Goal: Task Accomplishment & Management: Use online tool/utility

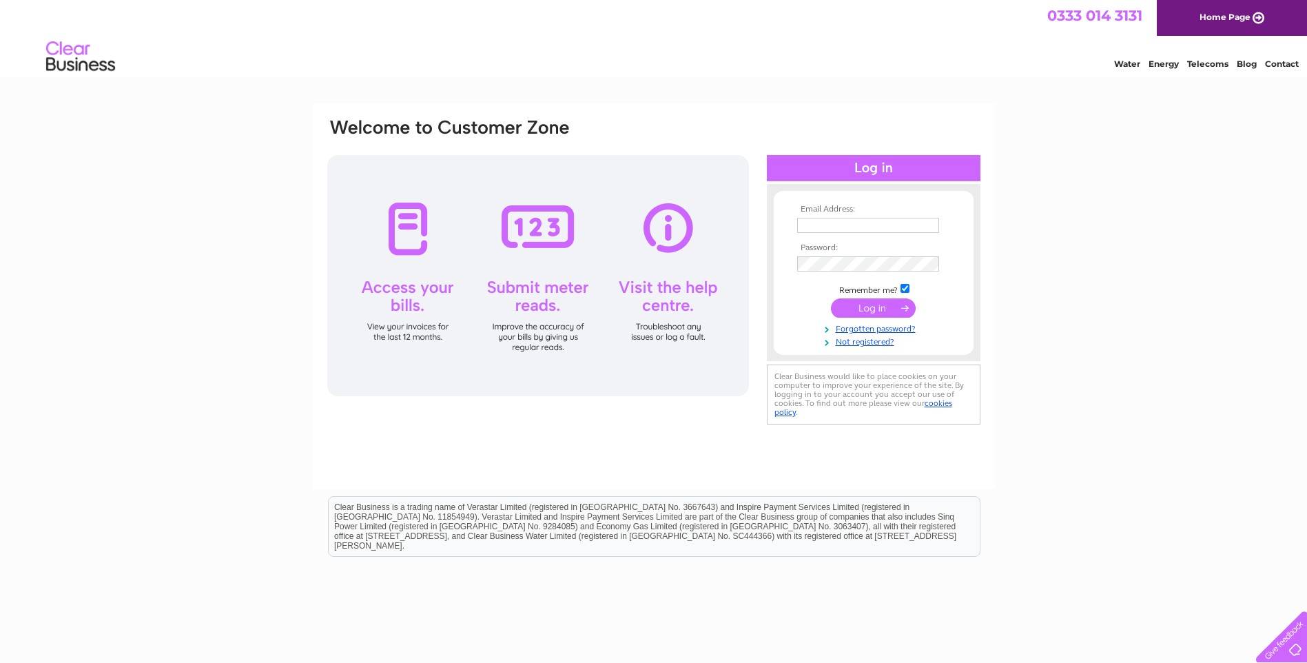
type input "djs@campbellsievewright.co.uk"
click at [857, 311] on input "submit" at bounding box center [873, 307] width 85 height 19
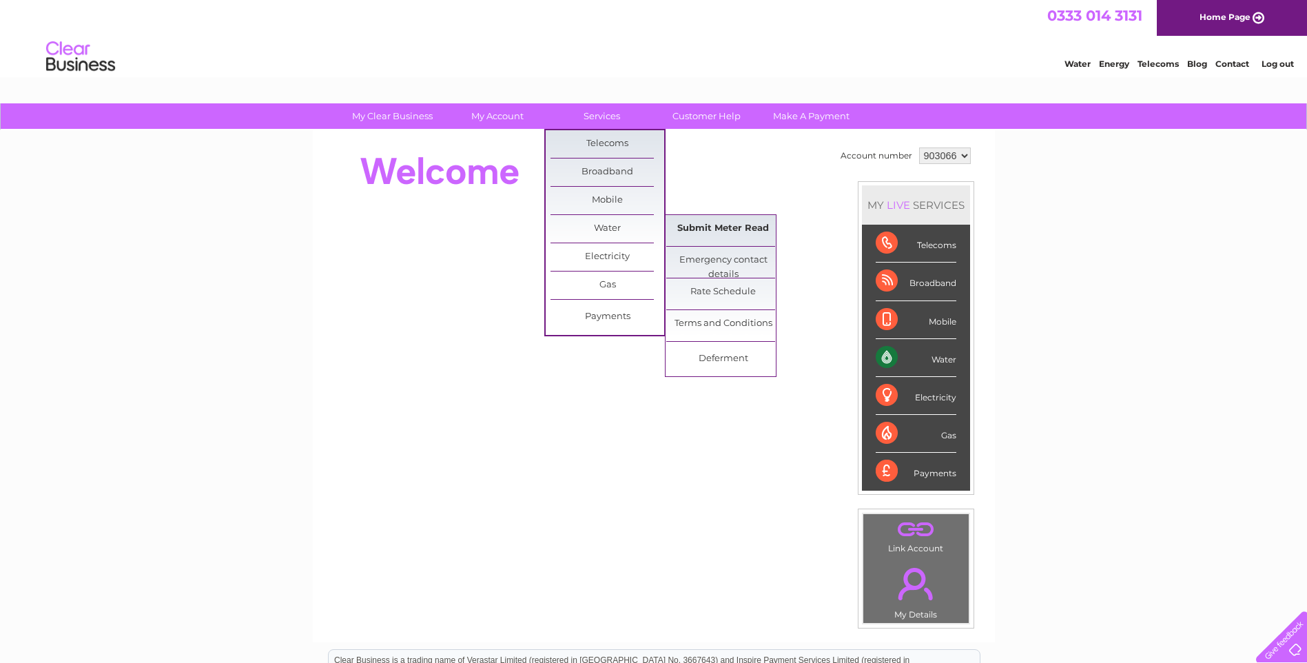
click at [700, 227] on link "Submit Meter Read" at bounding box center [723, 229] width 114 height 28
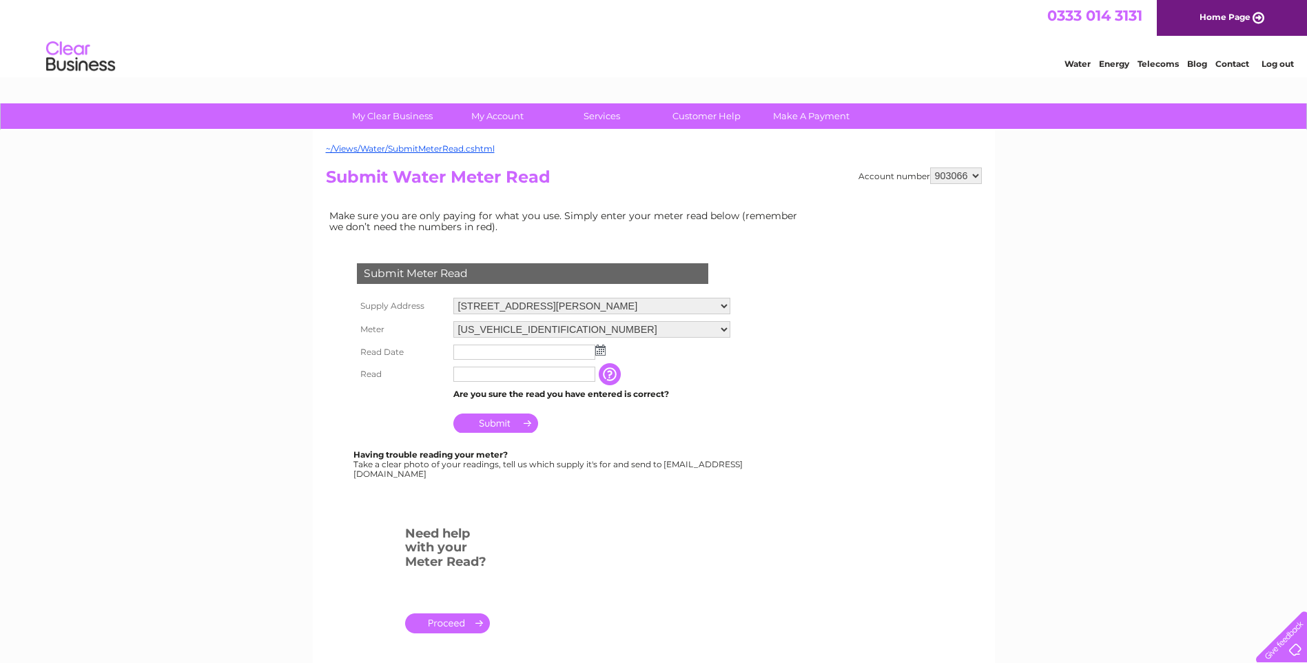
click at [601, 351] on img at bounding box center [600, 350] width 10 height 11
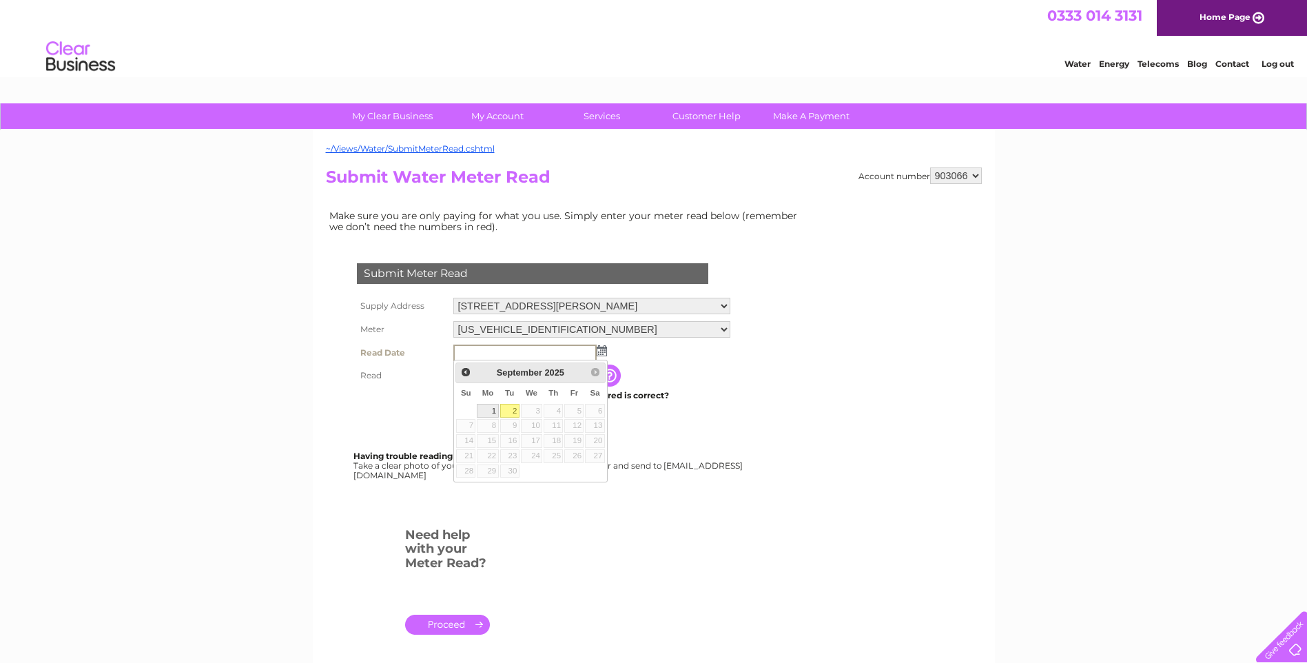
click at [489, 409] on link "1" at bounding box center [487, 411] width 21 height 14
type input "2025/09/01"
click at [501, 371] on input "text" at bounding box center [524, 374] width 142 height 15
type input "81"
click at [496, 426] on input "Submit" at bounding box center [495, 424] width 85 height 19
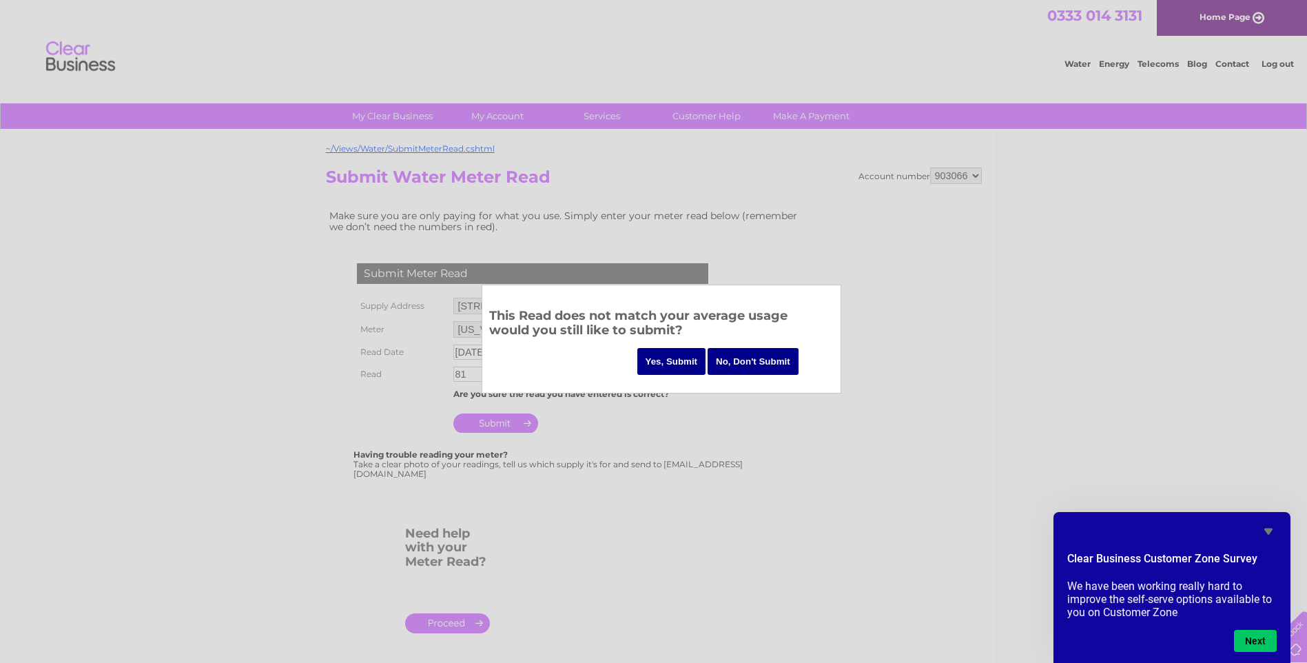
click at [682, 362] on input "Yes, Submit" at bounding box center [671, 361] width 69 height 27
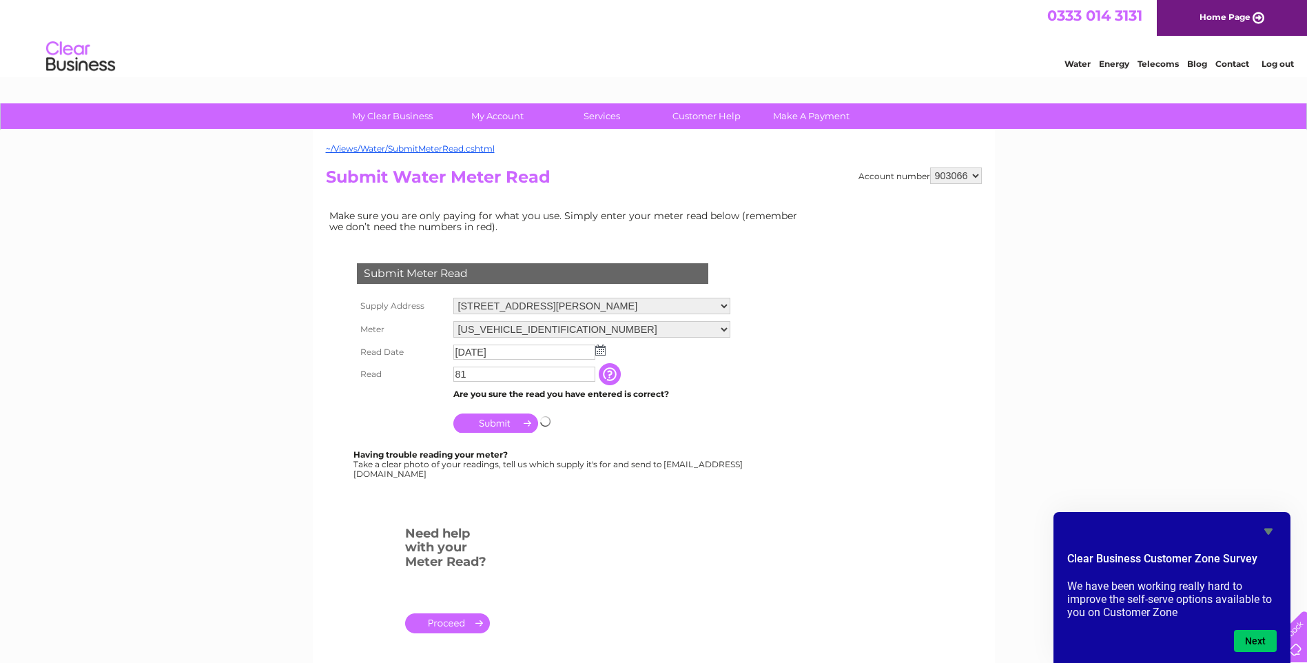
click at [980, 174] on select "903066 903067 903083" at bounding box center [956, 175] width 52 height 17
select select "903067"
click at [930, 167] on select "903066 903067 903083" at bounding box center [956, 175] width 52 height 17
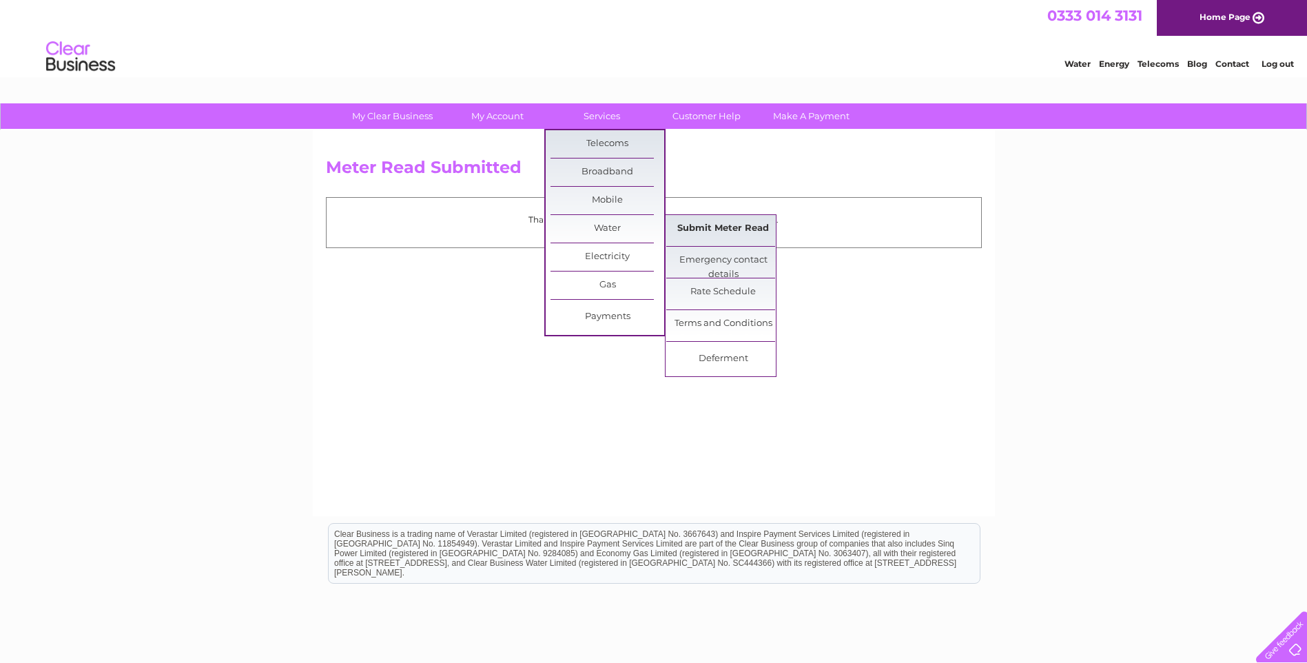
click at [689, 223] on link "Submit Meter Read" at bounding box center [723, 229] width 114 height 28
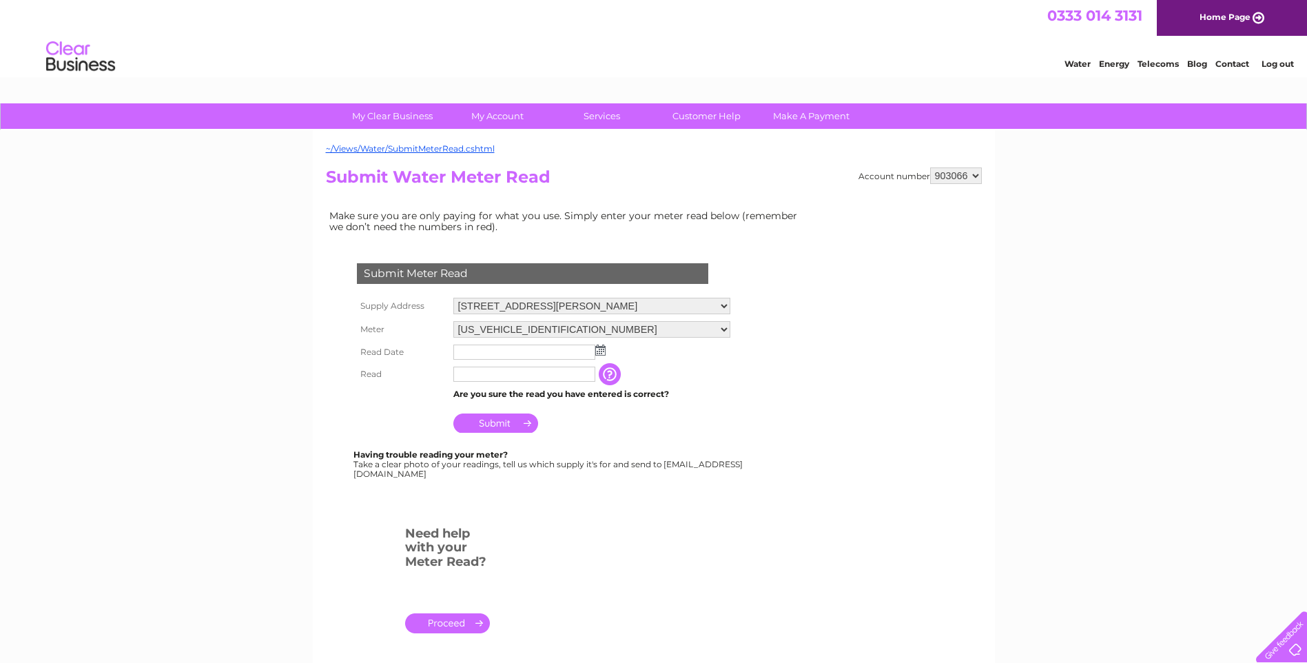
click at [976, 178] on select "903066 903067 903083" at bounding box center [956, 175] width 52 height 17
select select "903067"
click at [930, 167] on select "903066 903067 903083" at bounding box center [956, 175] width 52 height 17
click at [597, 351] on img at bounding box center [600, 350] width 10 height 11
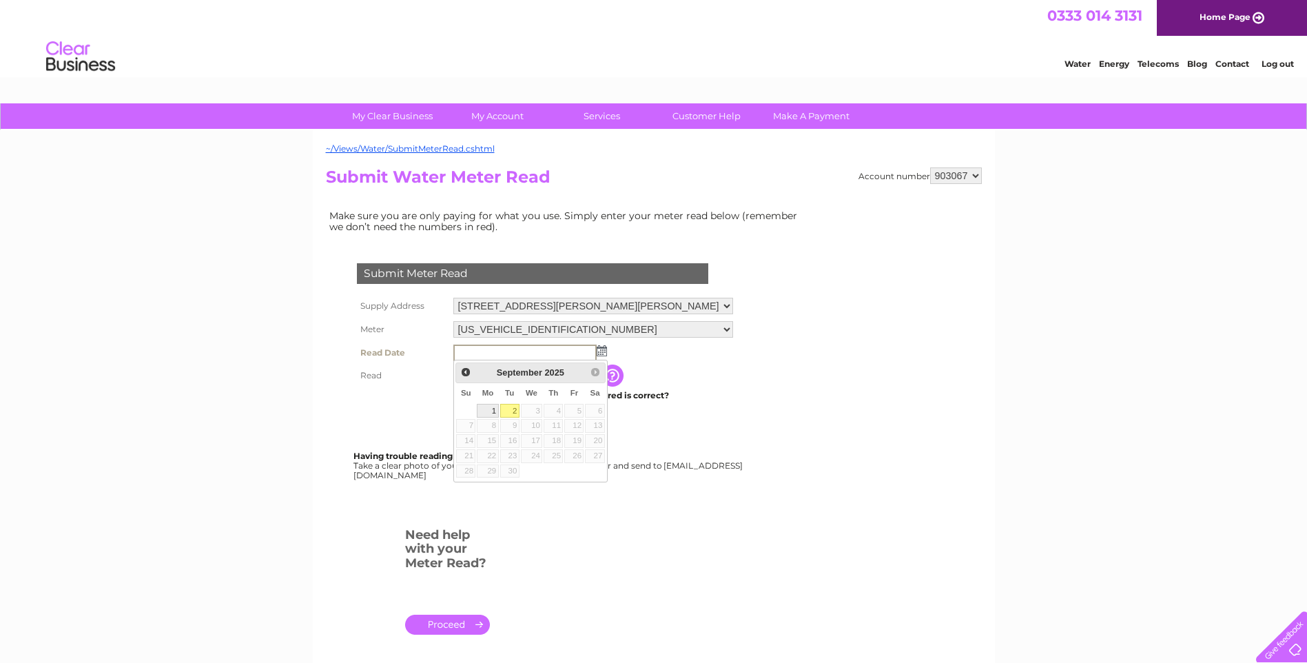
click at [491, 409] on link "1" at bounding box center [487, 411] width 21 height 14
type input "2025/09/01"
click at [486, 372] on input "text" at bounding box center [524, 375] width 143 height 17
type input "494"
click at [491, 429] on input "Submit" at bounding box center [495, 424] width 85 height 19
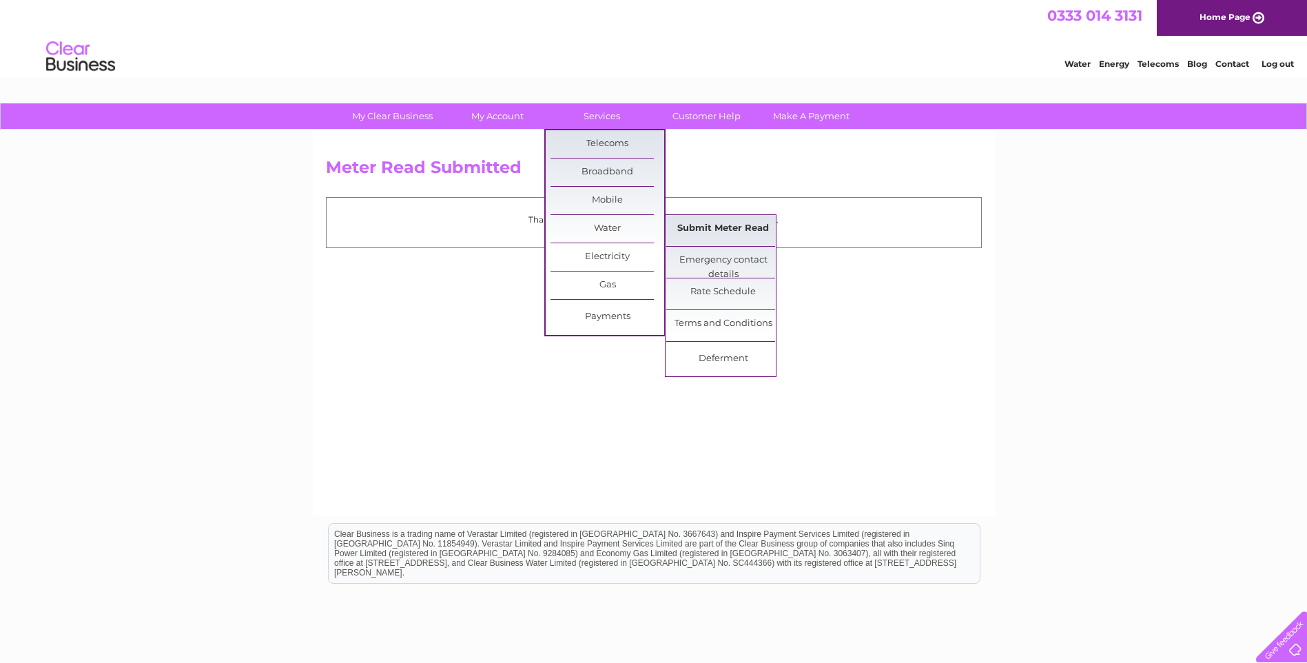
click at [708, 228] on link "Submit Meter Read" at bounding box center [723, 229] width 114 height 28
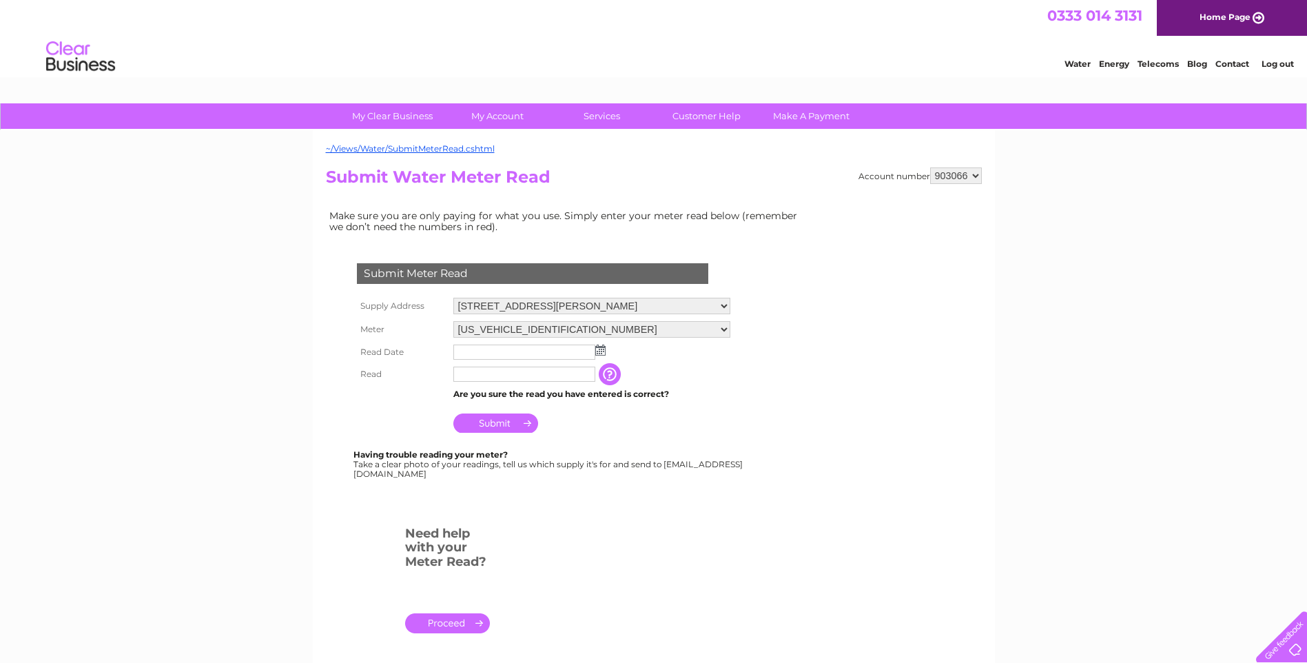
click at [975, 173] on select "903066 903067 903083" at bounding box center [956, 175] width 52 height 17
select select "903083"
click at [930, 167] on select "903066 903067 903083" at bounding box center [956, 175] width 52 height 17
click at [598, 351] on img at bounding box center [600, 350] width 10 height 11
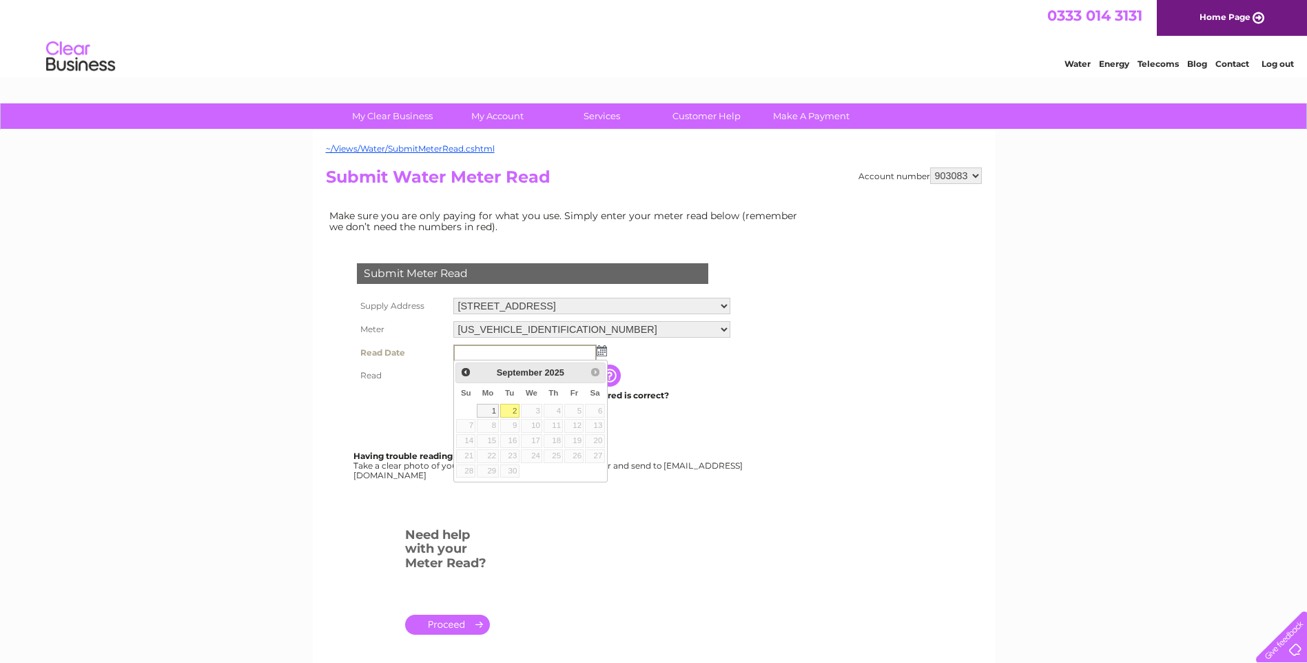
click at [512, 409] on link "2" at bounding box center [509, 411] width 19 height 14
type input "2025/09/02"
click at [514, 373] on input "text" at bounding box center [524, 374] width 142 height 15
type input "1014"
click at [495, 429] on input "Submit" at bounding box center [495, 422] width 85 height 19
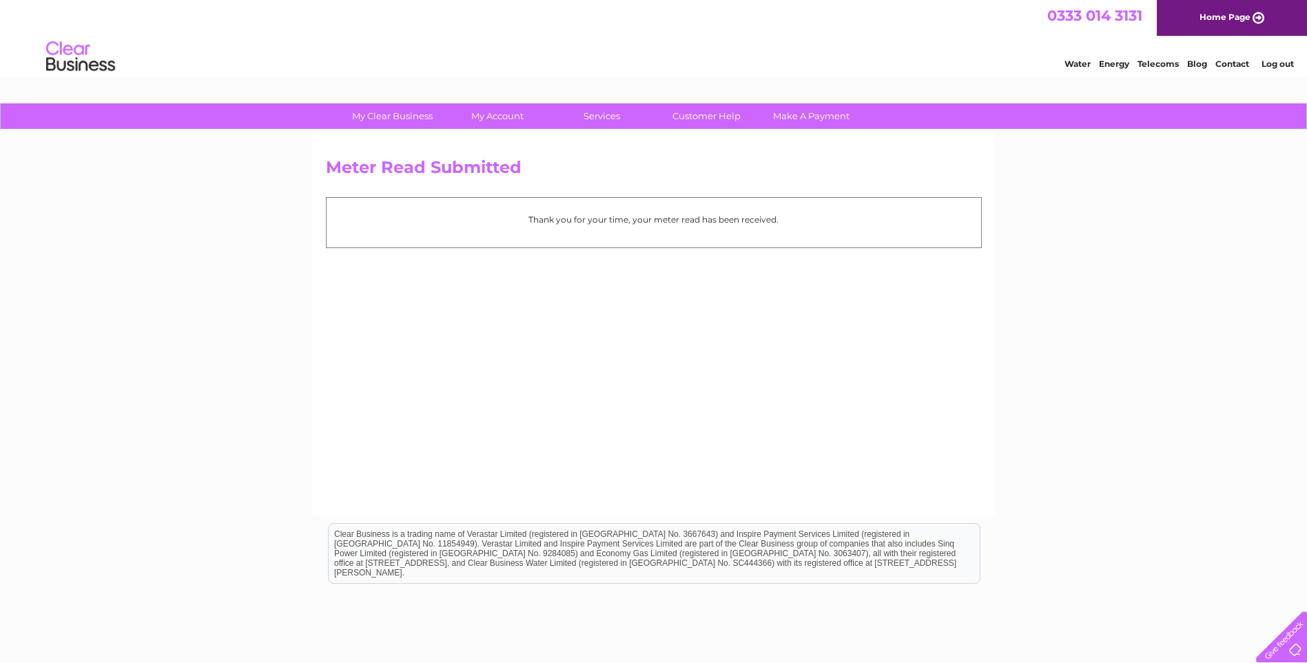
click at [1273, 61] on link "Log out" at bounding box center [1278, 64] width 32 height 10
